Goal: Task Accomplishment & Management: Use online tool/utility

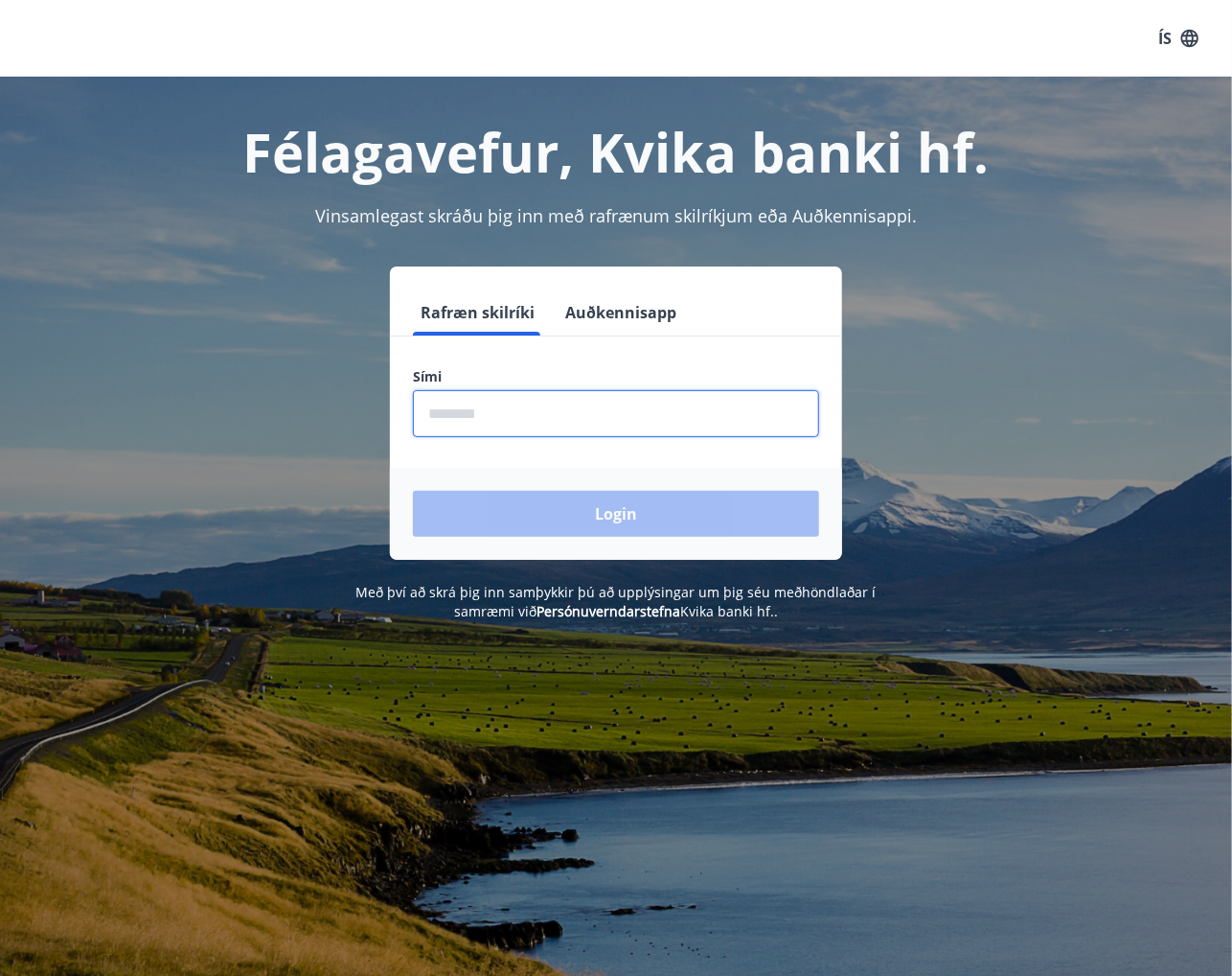
click at [529, 413] on input "phone" at bounding box center [615, 413] width 406 height 47
type input "********"
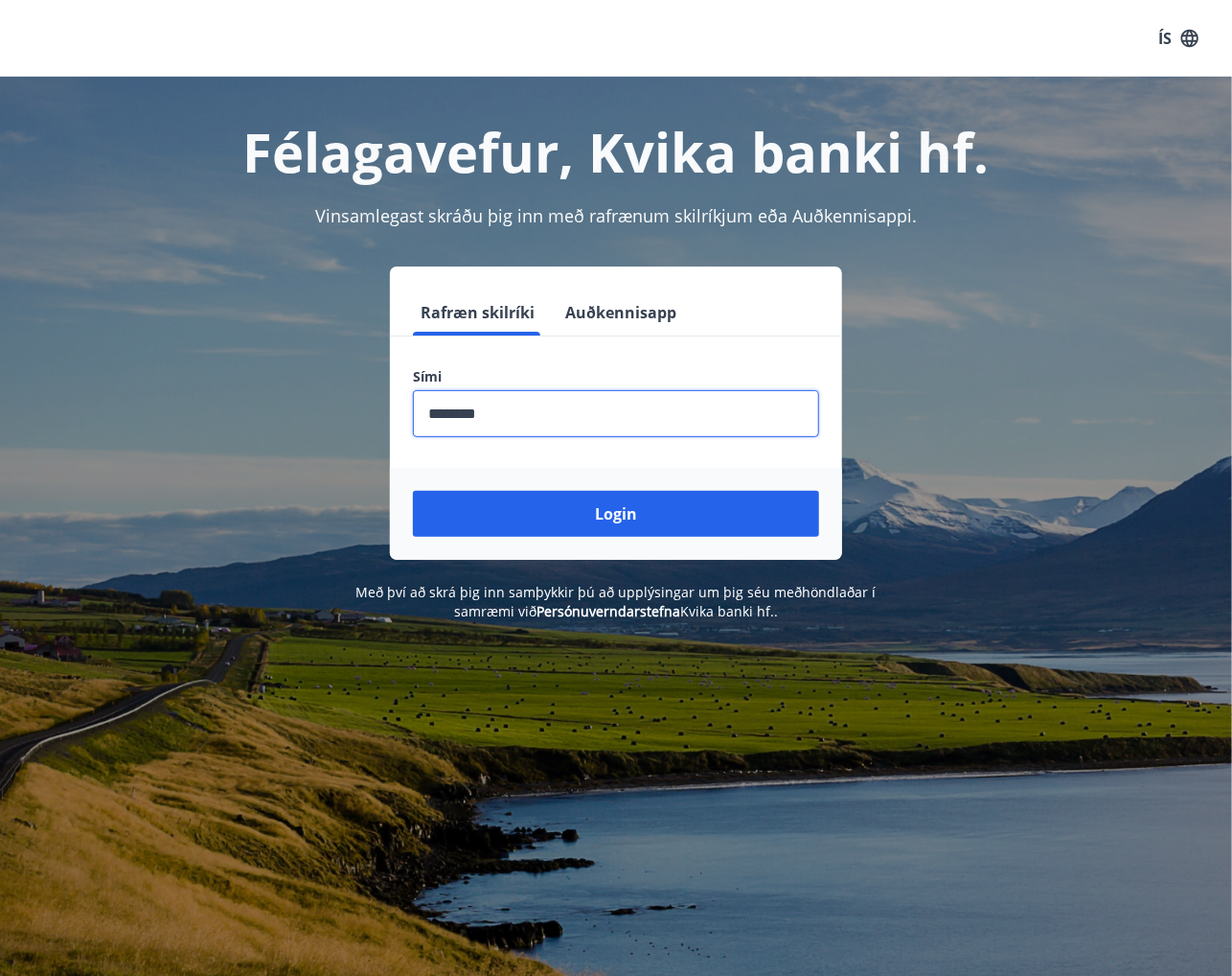
click at [413, 490] on button "Login" at bounding box center [615, 513] width 406 height 46
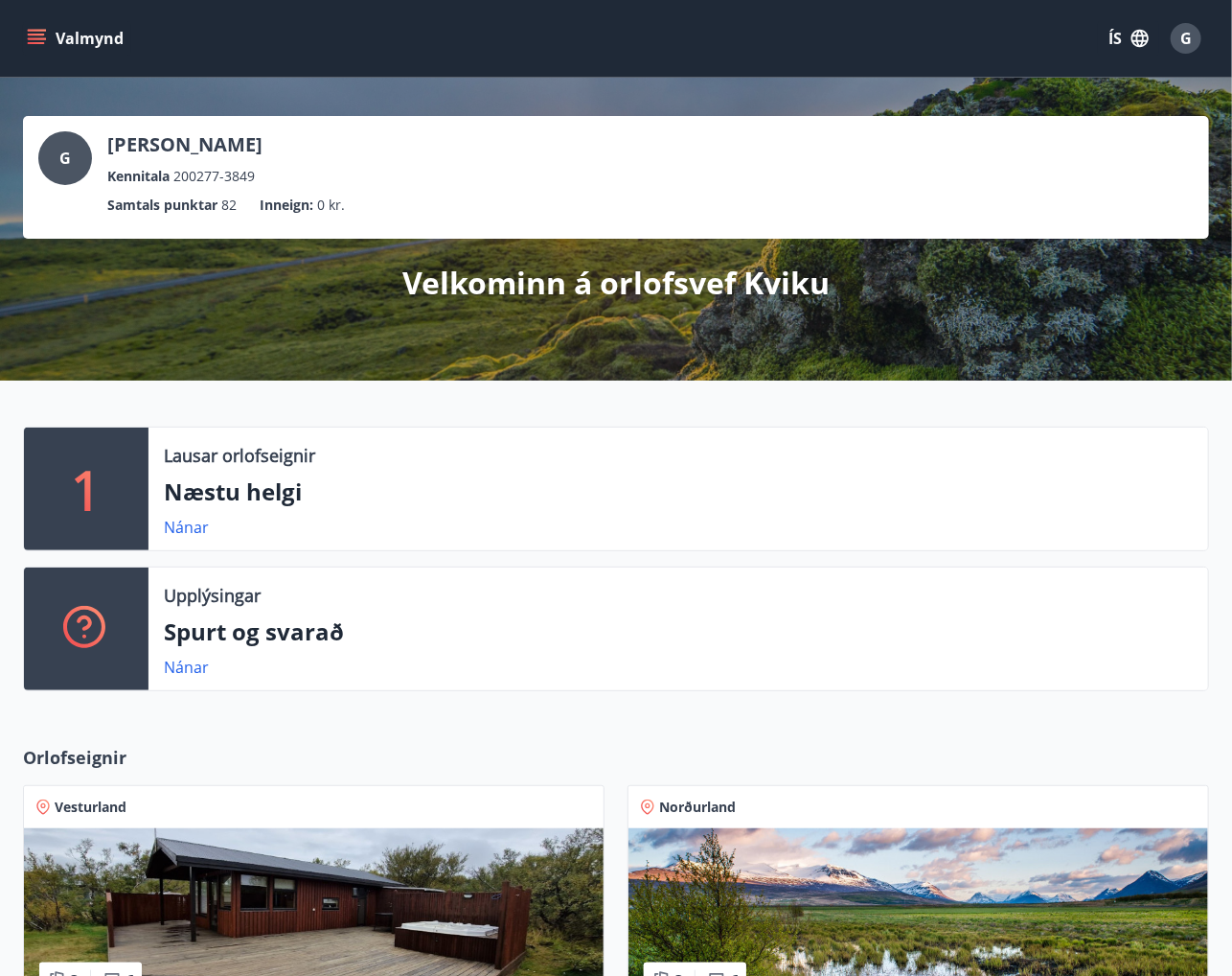
click at [35, 38] on icon "menu" at bounding box center [38, 38] width 21 height 2
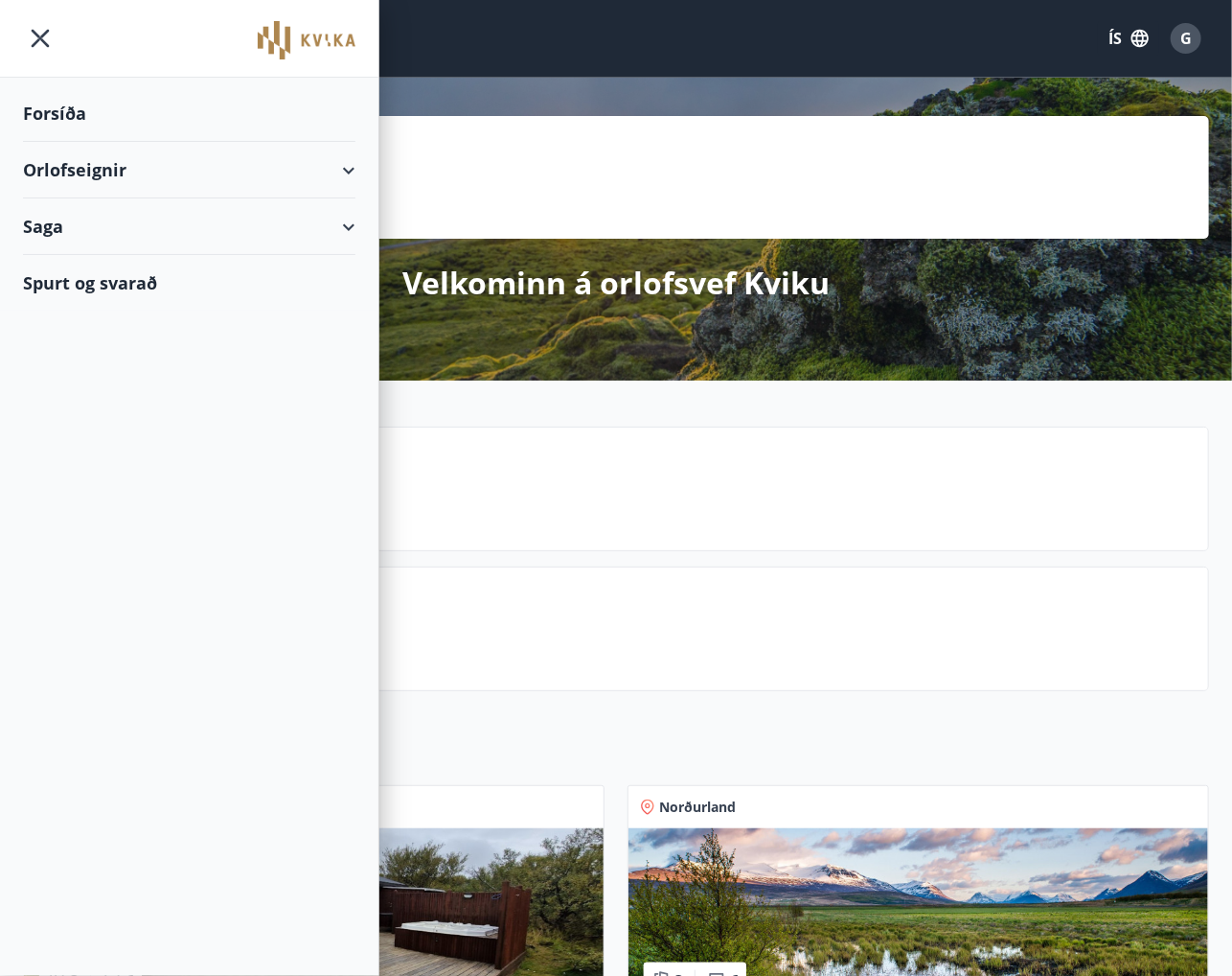
click at [351, 170] on div "Orlofseignir" at bounding box center [189, 170] width 333 height 57
click at [357, 226] on icon at bounding box center [349, 227] width 23 height 23
click at [358, 164] on icon at bounding box center [349, 171] width 23 height 23
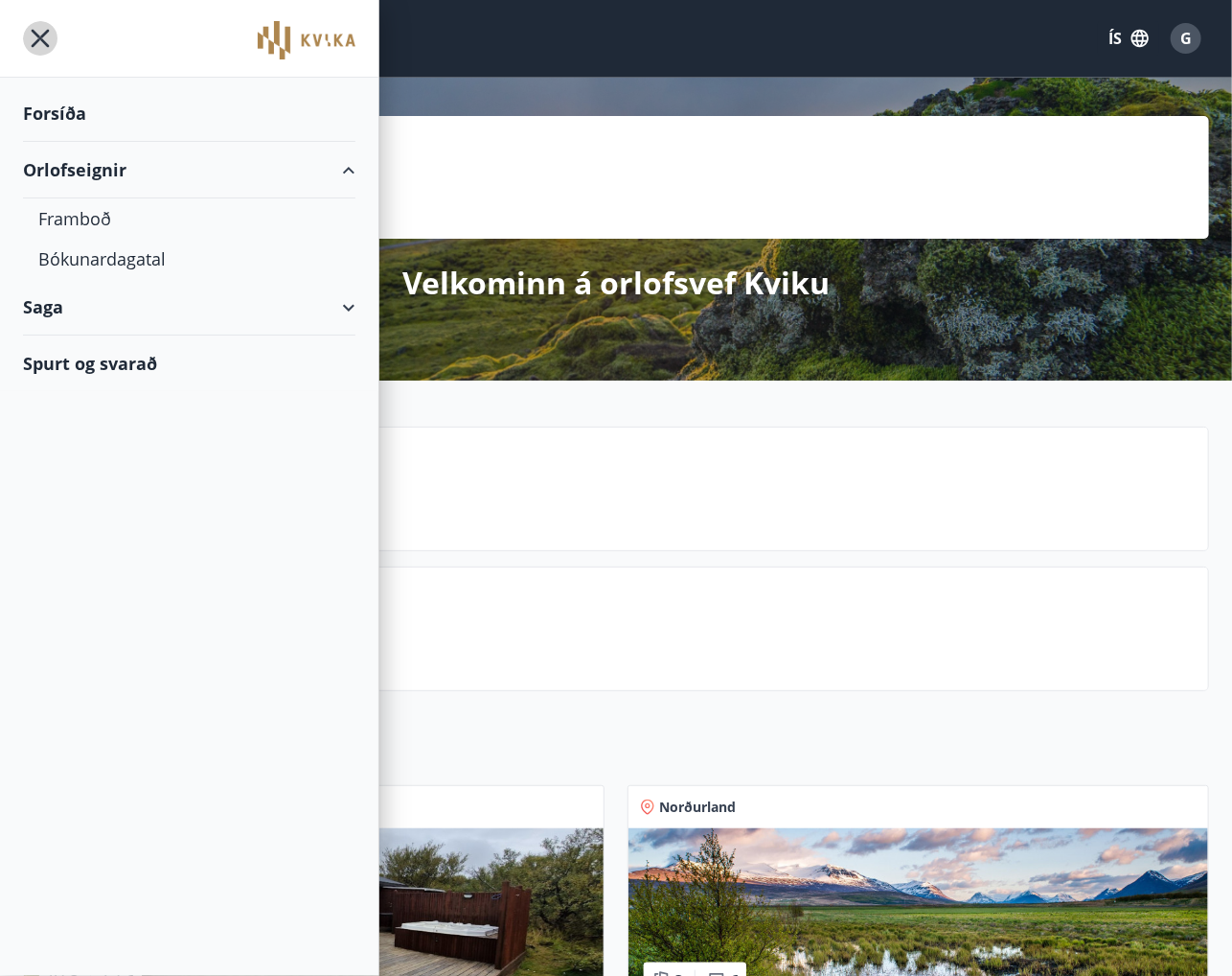
click at [42, 26] on icon "menu" at bounding box center [40, 38] width 35 height 35
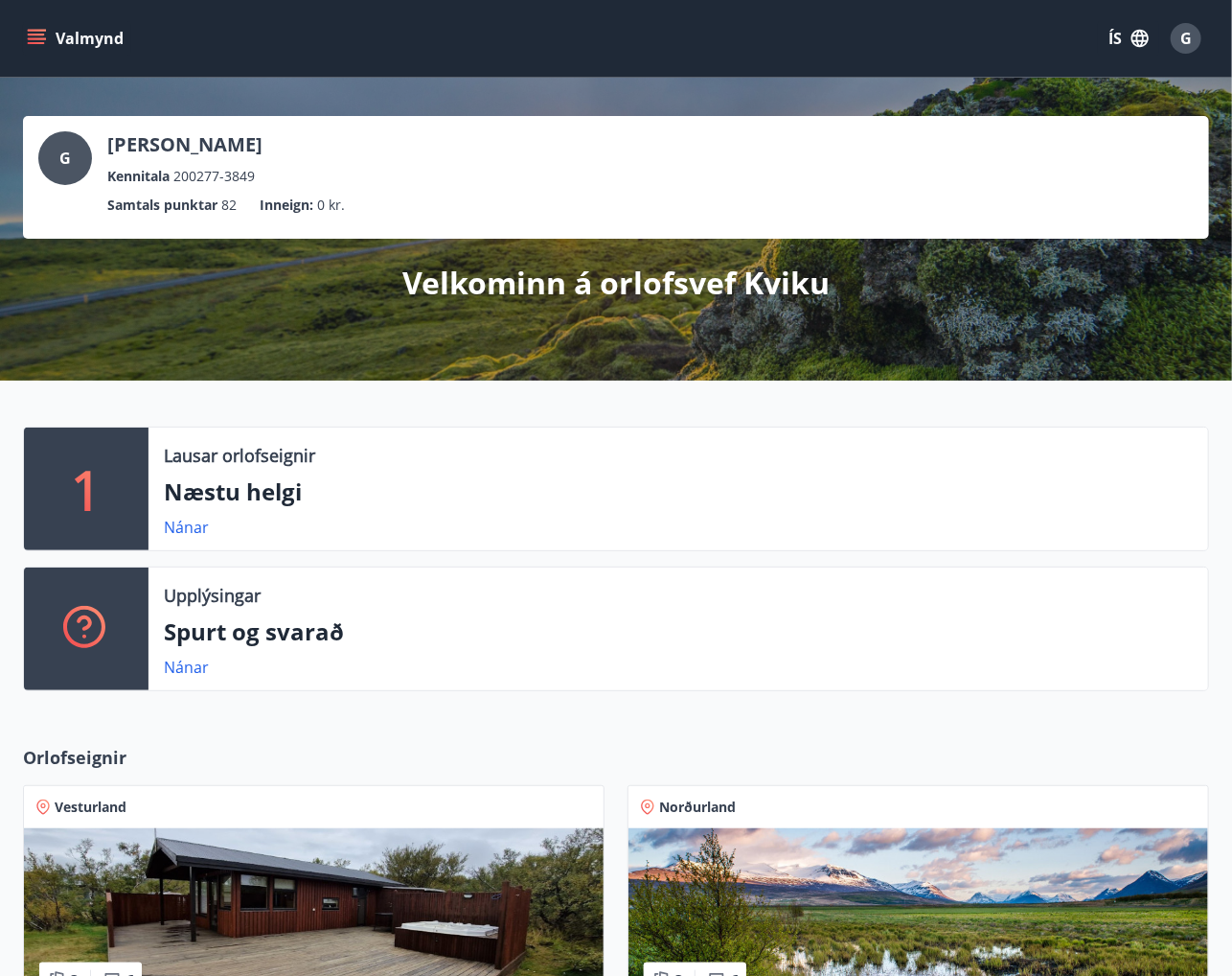
click at [20, 274] on div "G Guðjón Baldur Gunnarsson Kennitala 200277-3849 Samtals punktar 82 Inneign : 0…" at bounding box center [616, 229] width 1232 height 303
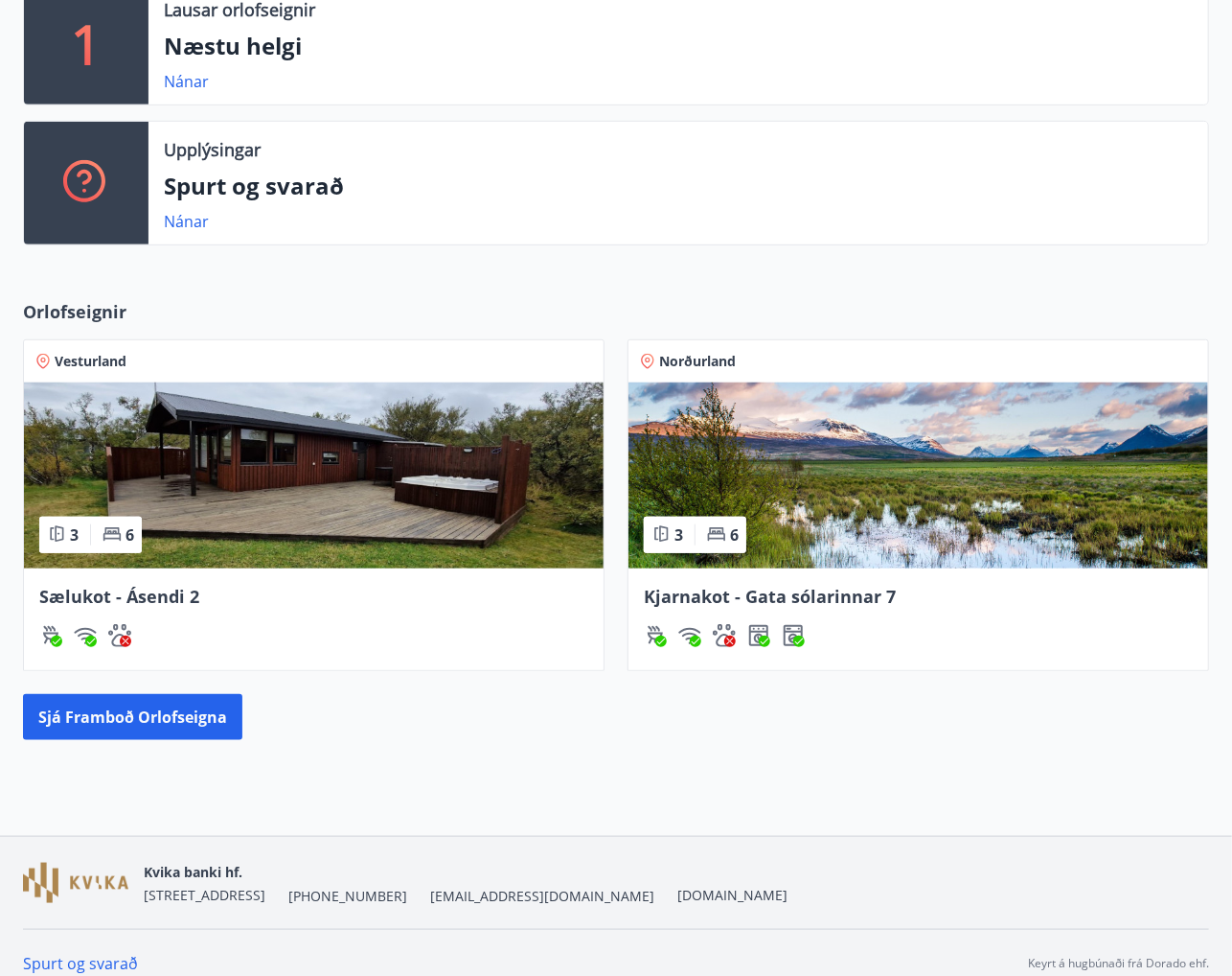
scroll to position [465, 0]
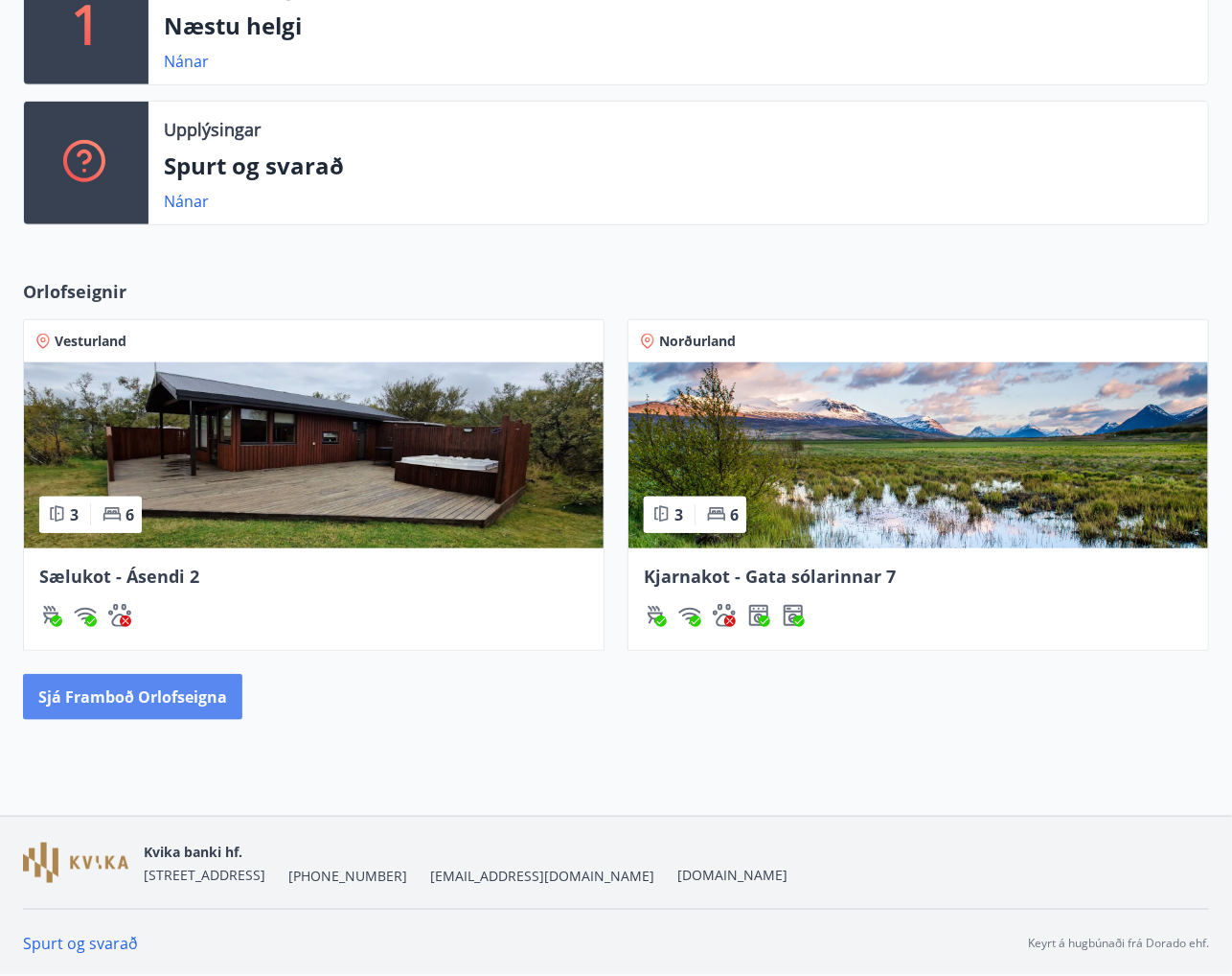
click at [189, 697] on button "Sjá framboð orlofseigna" at bounding box center [132, 697] width 220 height 46
